Goal: Book appointment/travel/reservation

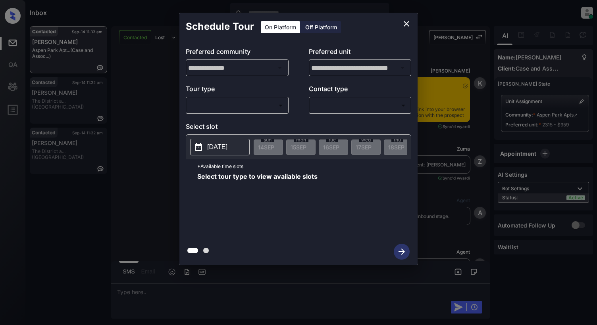
scroll to position [648, 0]
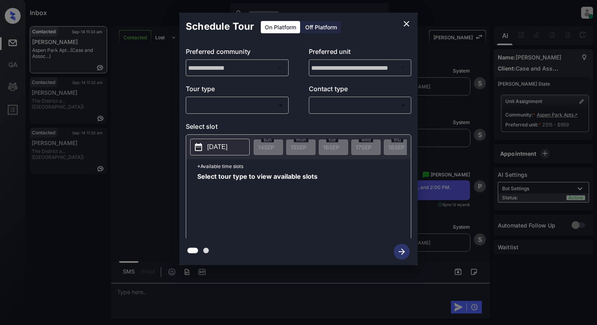
click at [216, 104] on body "Inbox Cynthia Montañez Online Set yourself offline Set yourself on break Profil…" at bounding box center [298, 162] width 597 height 325
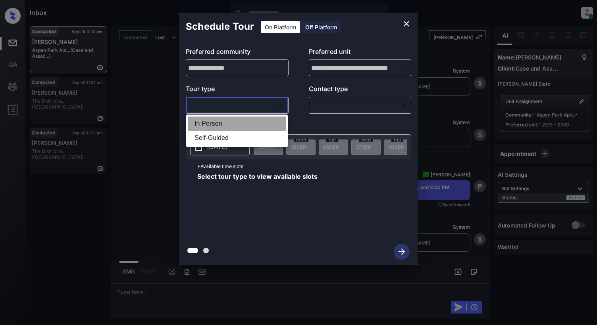
click at [213, 125] on li "In Person" at bounding box center [237, 124] width 98 height 14
type input "********"
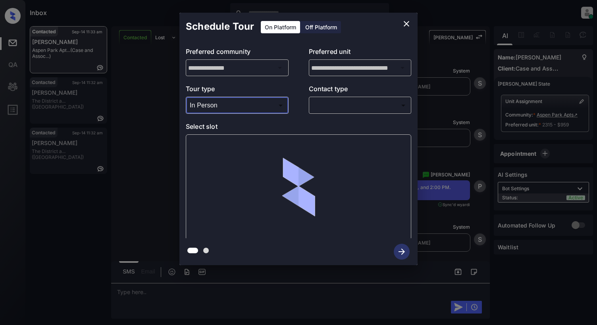
click at [319, 110] on body "Inbox Cynthia Montañez Online Set yourself offline Set yourself on break Profil…" at bounding box center [298, 162] width 597 height 325
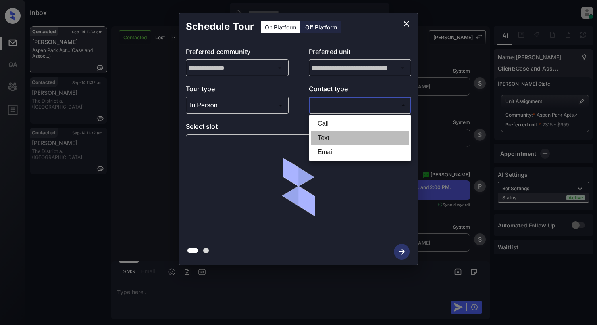
click at [320, 137] on li "Text" at bounding box center [360, 138] width 98 height 14
type input "****"
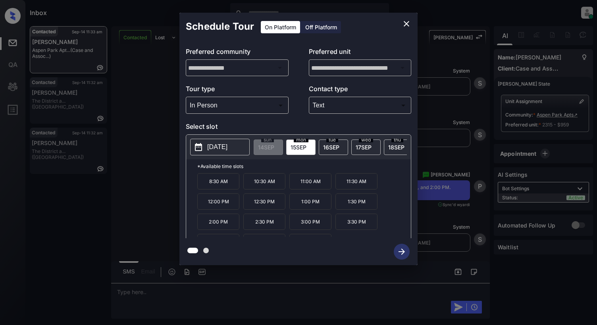
click at [313, 210] on p "1:00 PM" at bounding box center [310, 202] width 42 height 16
click at [402, 253] on icon "button" at bounding box center [402, 252] width 16 height 16
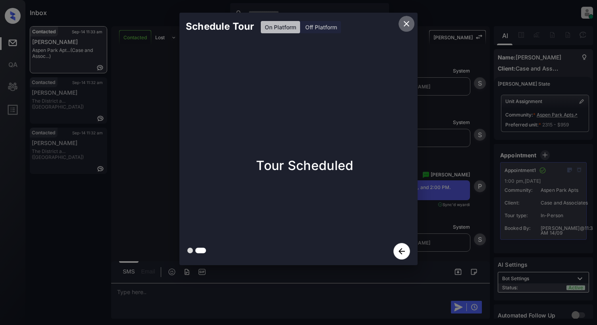
click at [407, 20] on icon "close" at bounding box center [407, 24] width 10 height 10
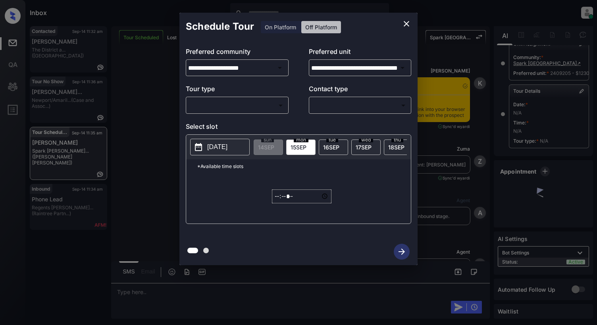
scroll to position [5322, 0]
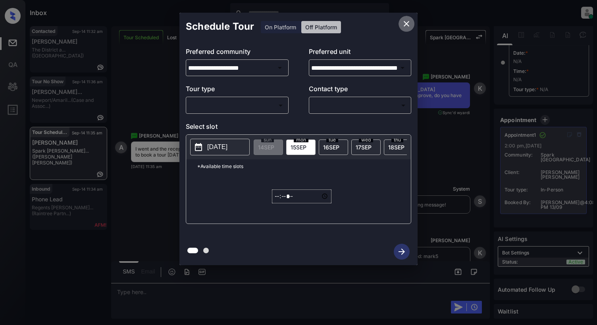
click at [406, 23] on icon "close" at bounding box center [407, 24] width 6 height 6
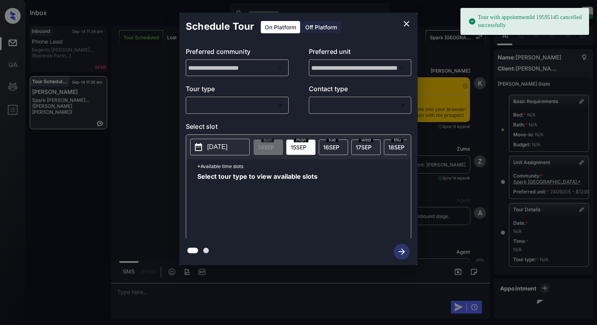
scroll to position [80, 0]
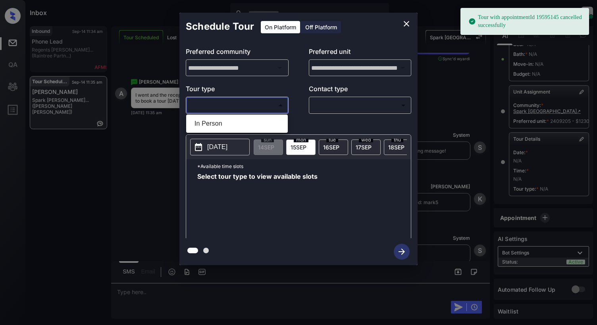
click at [229, 107] on body "Tour with appointmentId 19595145 cancelled successfully Inbox Cynthia Montañez …" at bounding box center [298, 162] width 597 height 325
drag, startPoint x: 229, startPoint y: 118, endPoint x: 234, endPoint y: 118, distance: 5.2
click at [229, 118] on li "In Person" at bounding box center [237, 124] width 98 height 14
type input "********"
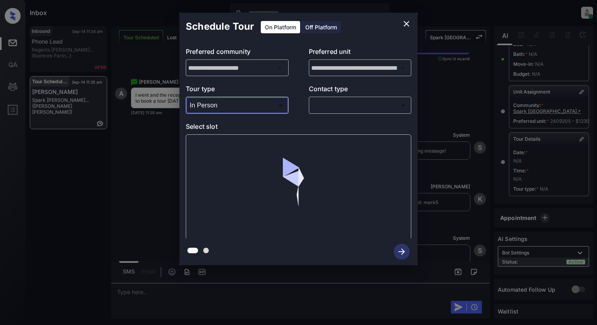
click at [347, 110] on body "Tour with appointmentId 19595145 cancelled successfully Inbox Cynthia Montañez …" at bounding box center [298, 162] width 597 height 325
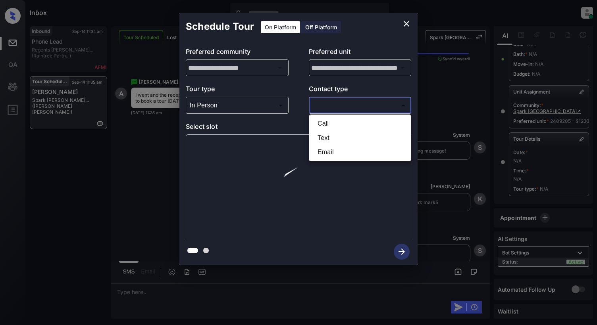
click at [339, 140] on li "Text" at bounding box center [360, 138] width 98 height 14
type input "****"
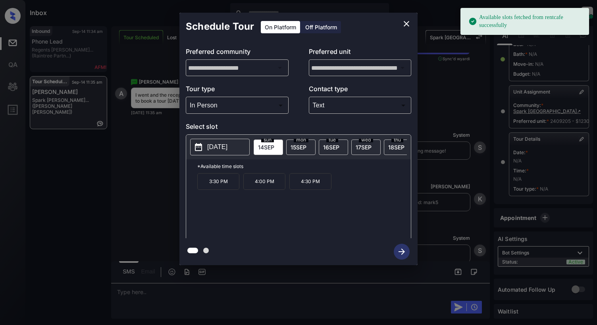
click at [227, 151] on p "2025-09-14" at bounding box center [217, 147] width 20 height 10
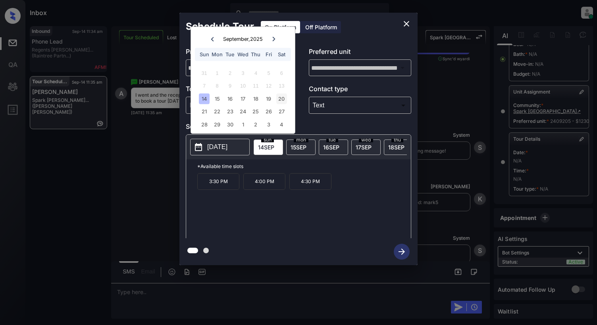
click at [281, 101] on div "20" at bounding box center [281, 98] width 11 height 11
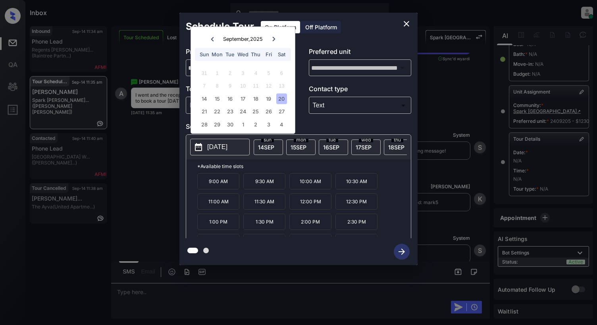
click at [408, 25] on icon "close" at bounding box center [407, 24] width 10 height 10
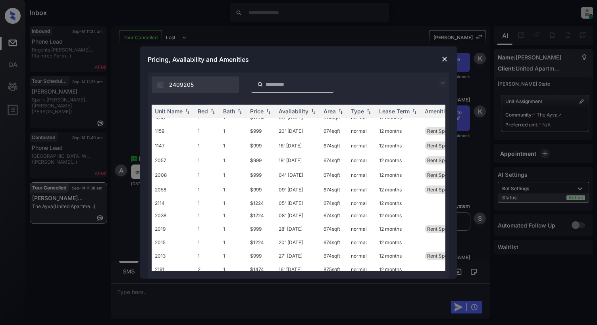
scroll to position [264, 0]
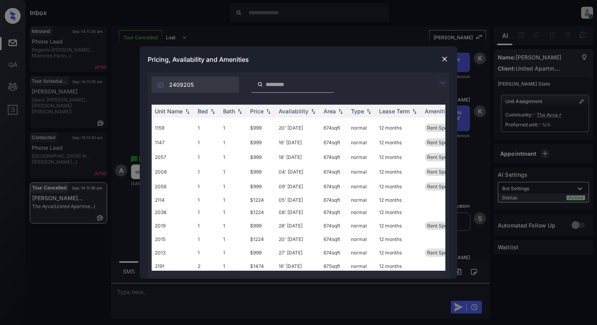
click at [442, 61] on img at bounding box center [444, 59] width 8 height 8
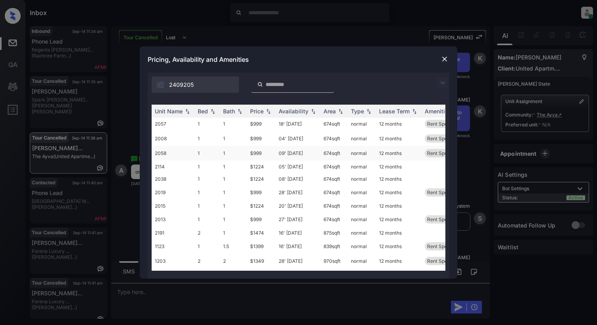
scroll to position [281, 0]
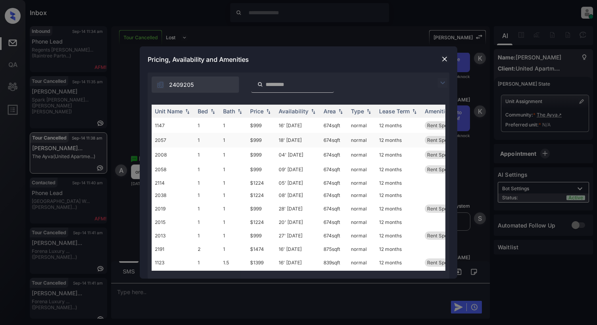
click at [294, 143] on td "18' Oct 25" at bounding box center [297, 140] width 45 height 15
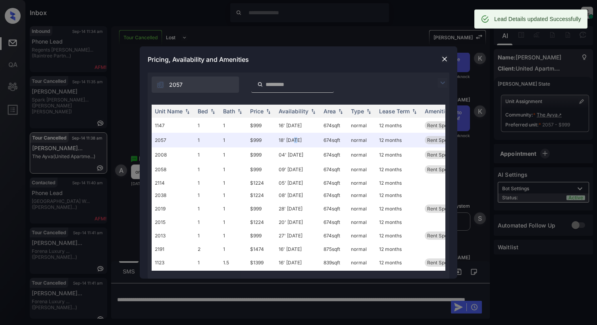
click at [444, 59] on img at bounding box center [444, 59] width 8 height 8
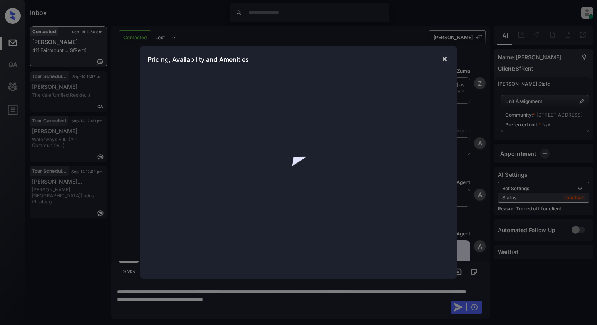
scroll to position [865, 0]
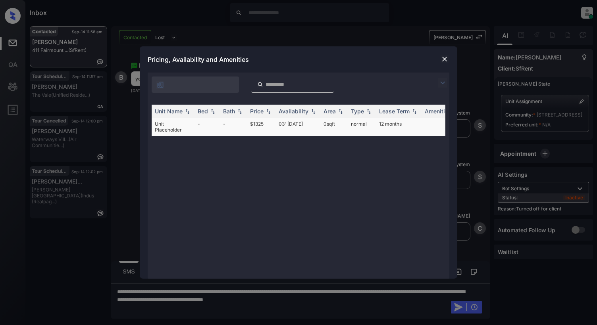
click at [178, 127] on td "Unit Placeholder" at bounding box center [173, 127] width 43 height 18
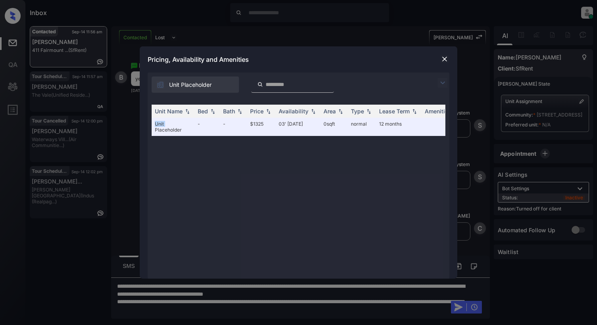
click at [441, 60] on img at bounding box center [444, 59] width 8 height 8
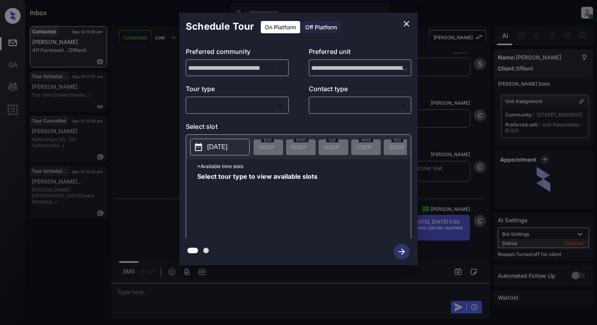
scroll to position [984, 0]
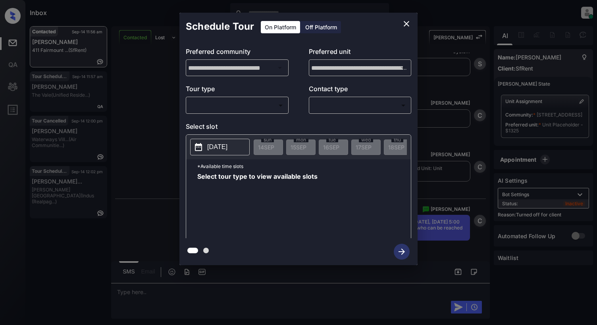
click at [323, 27] on div "Off Platform" at bounding box center [321, 27] width 40 height 12
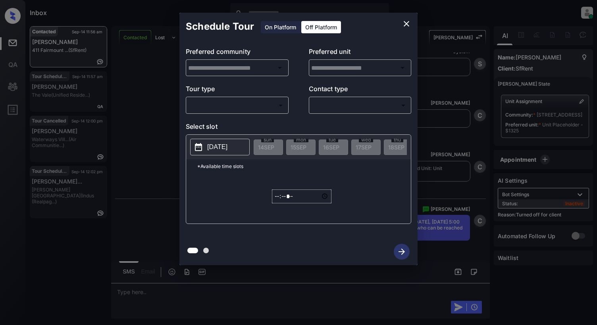
type input "**********"
click at [224, 107] on body "Inbox [PERSON_NAME] Online Set yourself offline Set yourself on break Profile S…" at bounding box center [298, 162] width 597 height 325
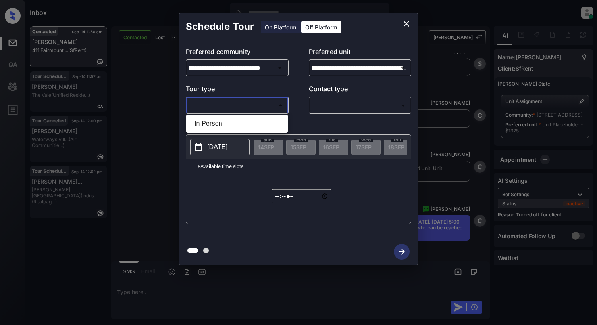
click at [229, 120] on li "In Person" at bounding box center [237, 124] width 98 height 14
type input "********"
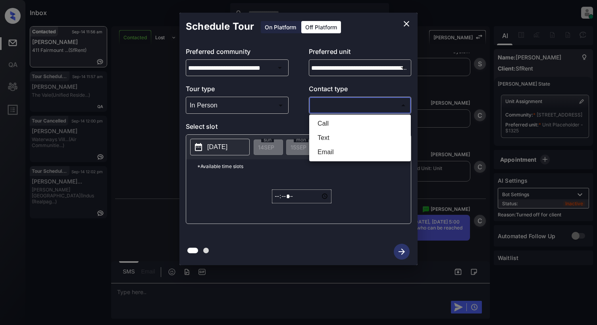
click at [328, 104] on body "Inbox [PERSON_NAME] Online Set yourself offline Set yourself on break Profile S…" at bounding box center [298, 162] width 597 height 325
click at [318, 137] on li "Text" at bounding box center [360, 138] width 98 height 14
type input "****"
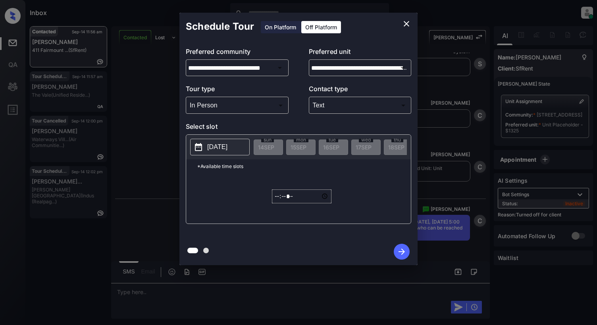
click at [205, 148] on button "[DATE]" at bounding box center [220, 147] width 60 height 17
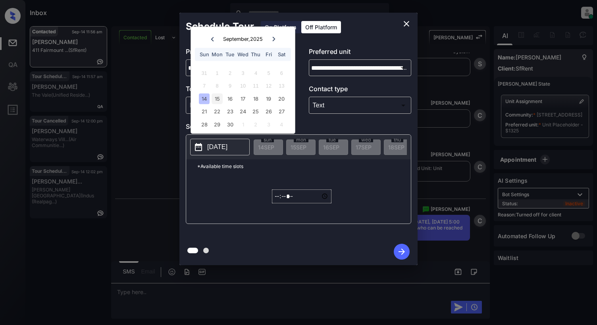
click at [219, 98] on div "15" at bounding box center [216, 98] width 11 height 11
click at [204, 97] on div "14" at bounding box center [204, 98] width 11 height 11
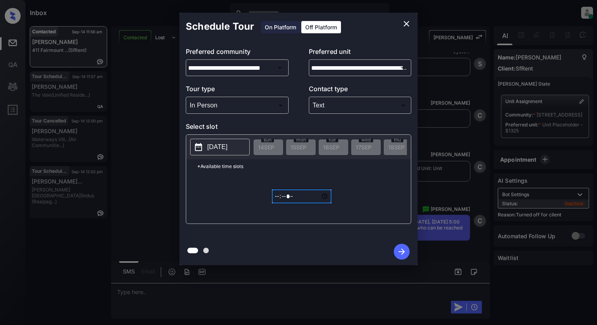
click at [277, 204] on input "*****" at bounding box center [302, 197] width 60 height 14
type input "*****"
click at [400, 249] on icon "button" at bounding box center [402, 252] width 16 height 16
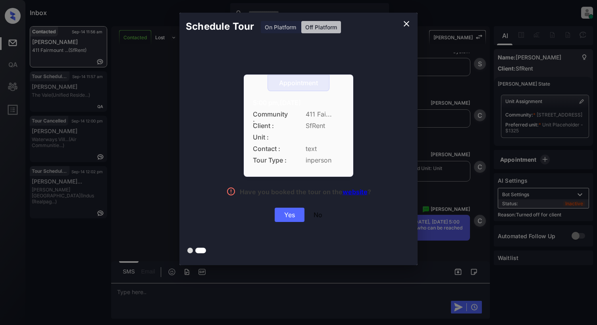
click at [289, 224] on div "Appointment 5:00 pm,[DATE] Community : 411 Fai... Client : SfRent Unit : Contac…" at bounding box center [298, 149] width 238 height 219
click at [283, 218] on div "Yes" at bounding box center [290, 215] width 30 height 14
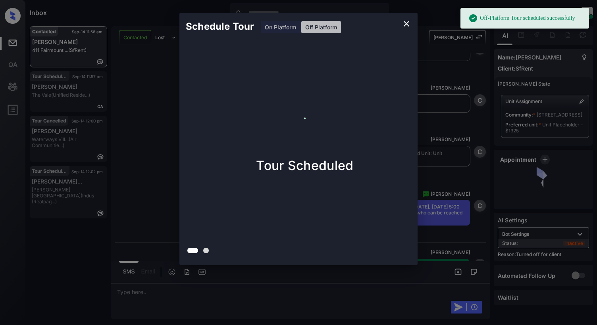
scroll to position [1035, 0]
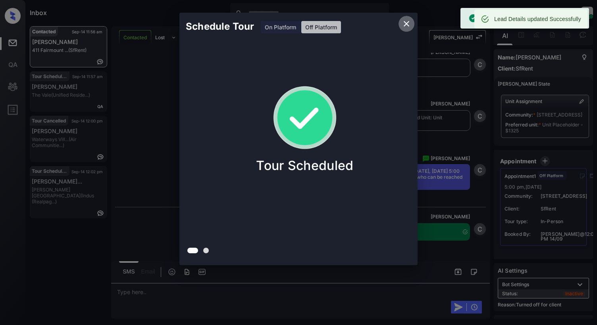
click at [405, 25] on icon "close" at bounding box center [407, 24] width 6 height 6
